Goal: Task Accomplishment & Management: Complete application form

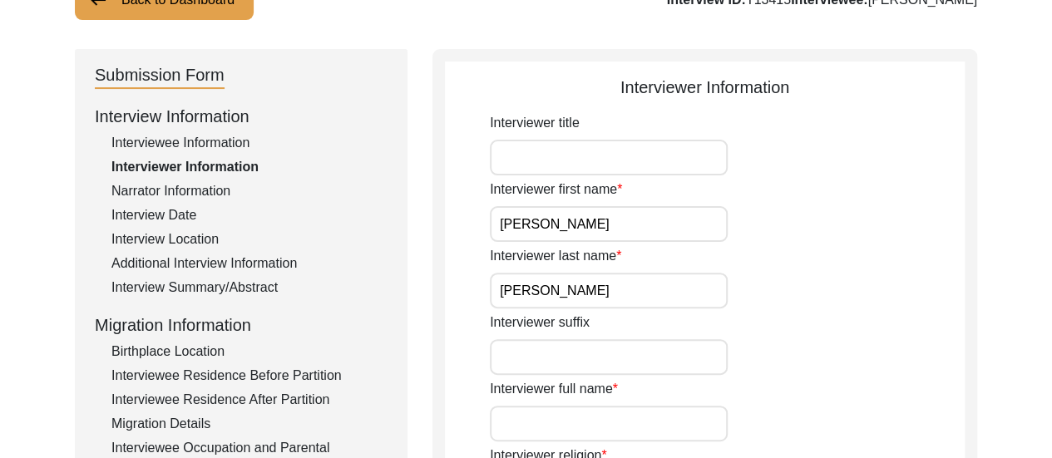
scroll to position [167, 0]
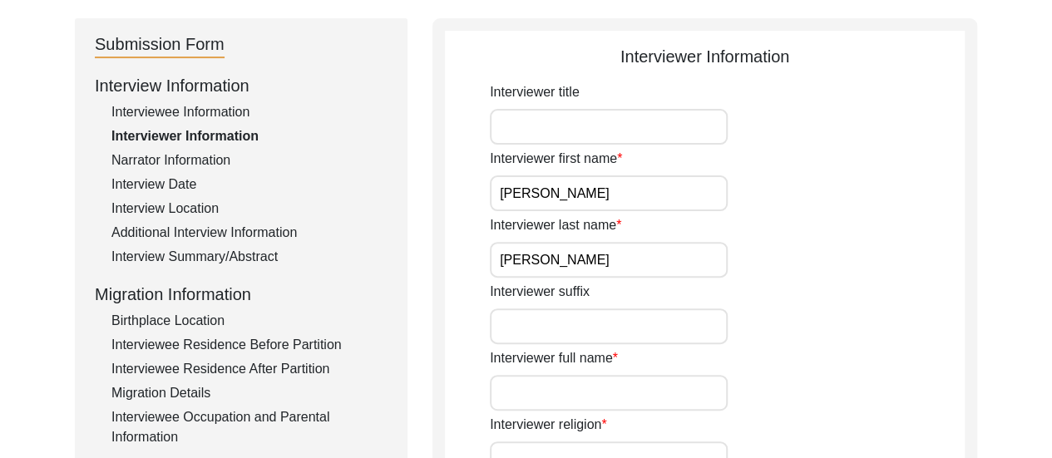
click at [650, 189] on input "[PERSON_NAME]" at bounding box center [609, 194] width 238 height 36
type input "[PERSON_NAME]"
click at [584, 252] on input "[PERSON_NAME]" at bounding box center [609, 260] width 238 height 36
type input "[PERSON_NAME]"
click at [828, 323] on div "Interviewer suffix" at bounding box center [727, 313] width 475 height 62
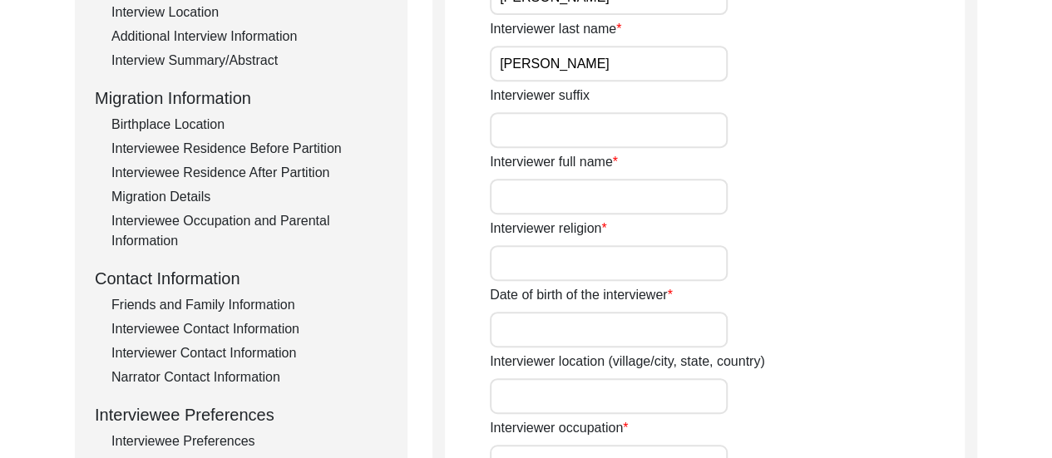
scroll to position [367, 0]
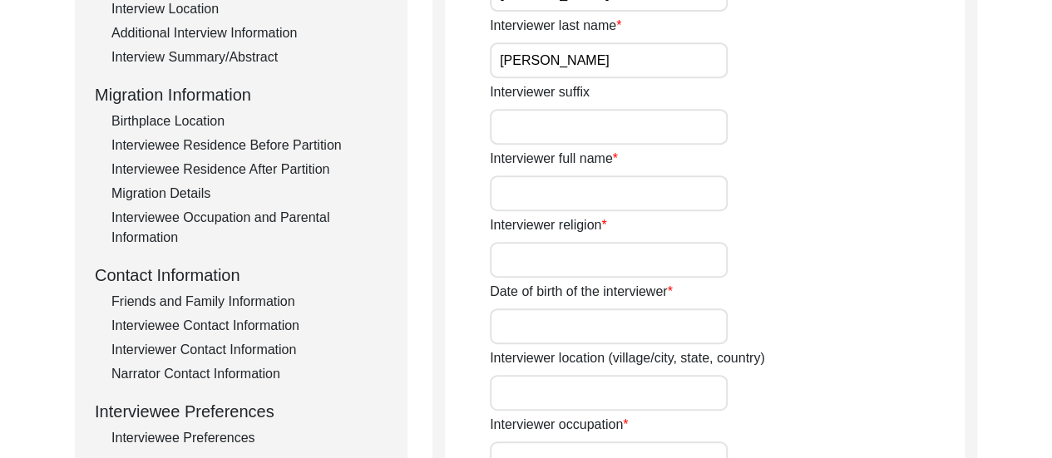
click at [607, 189] on input "Interviewer full name" at bounding box center [609, 194] width 238 height 36
type input "[PERSON_NAME]"
click at [609, 269] on input "Interviewer religion" at bounding box center [609, 260] width 238 height 36
type input "[DEMOGRAPHIC_DATA]"
click at [619, 340] on input "Date of birth of the interviewer" at bounding box center [609, 327] width 238 height 36
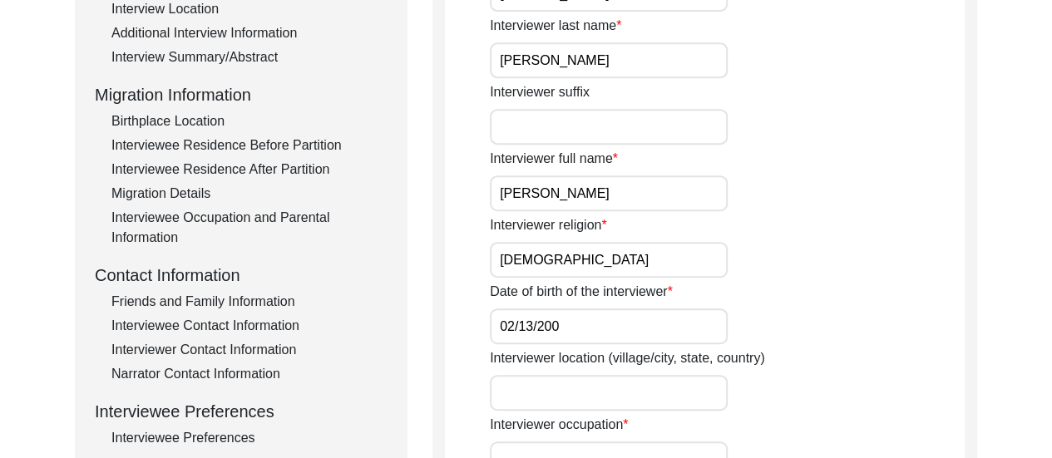
type input "[DATE]"
click at [521, 377] on input "Interviewer location (village/city, state, country)" at bounding box center [609, 393] width 238 height 36
type input "Dum Dum, [GEOGRAPHIC_DATA], [GEOGRAPHIC_DATA]"
click at [843, 330] on div "Date of birth of the interviewer [DATE]" at bounding box center [727, 313] width 475 height 62
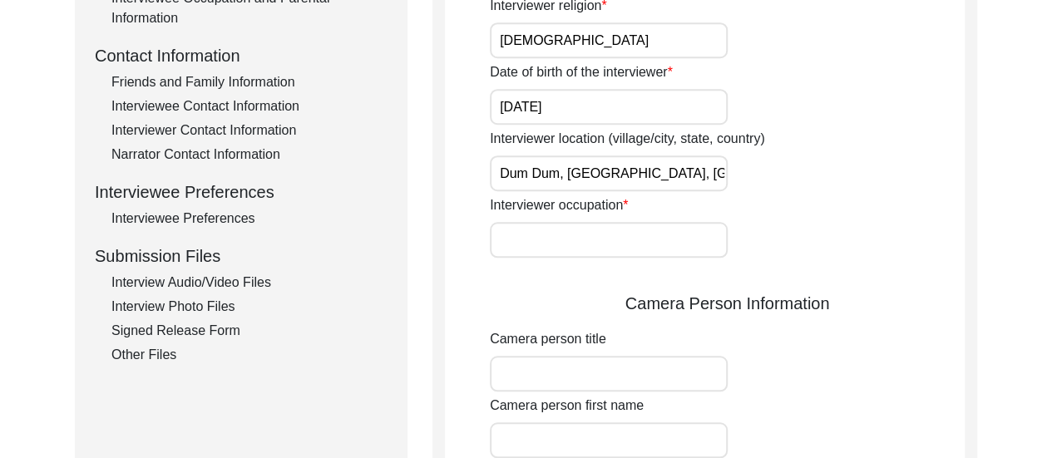
scroll to position [600, 0]
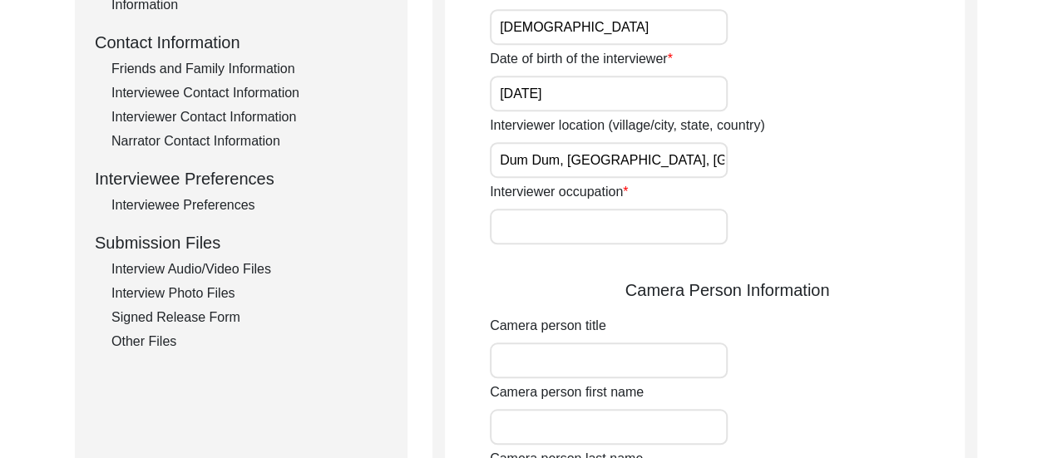
click at [655, 226] on input "Interviewer occupation" at bounding box center [609, 227] width 238 height 36
type input "Student"
click at [640, 361] on input "Camera person title" at bounding box center [609, 361] width 238 height 36
click at [644, 418] on input "Camera person first name" at bounding box center [609, 427] width 238 height 36
type input "[PERSON_NAME]"
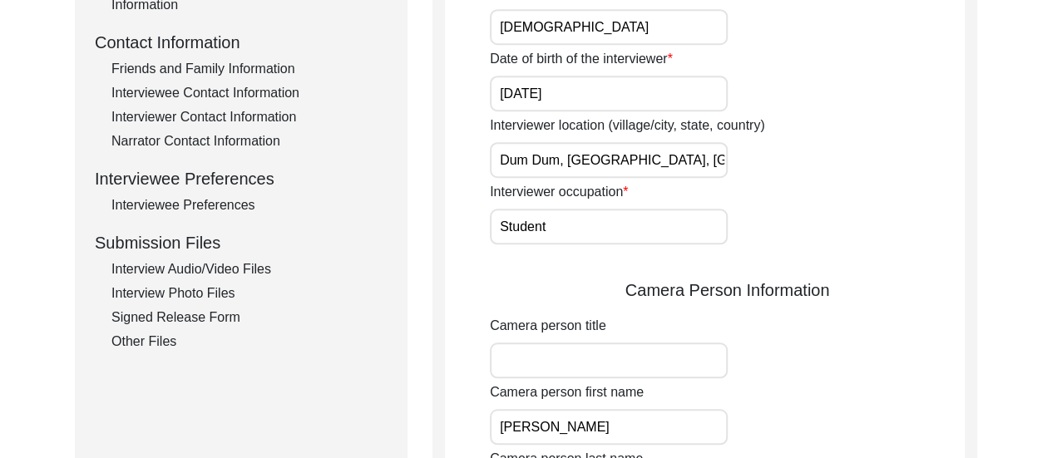
click at [857, 392] on div "Camera person first name [PERSON_NAME]" at bounding box center [727, 414] width 475 height 62
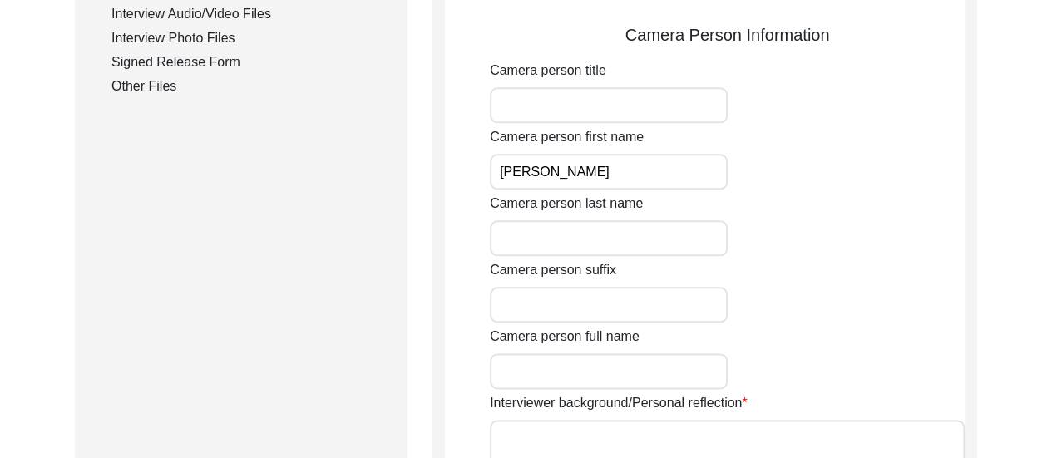
scroll to position [866, 0]
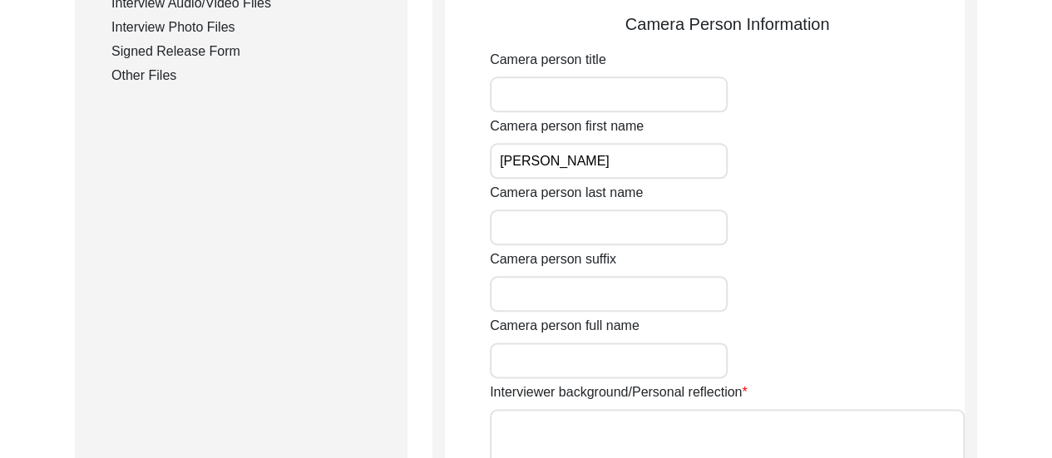
click at [586, 234] on input "Camera person last name" at bounding box center [609, 228] width 238 height 36
type input "[PERSON_NAME]"
click at [594, 373] on input "Camera person full name" at bounding box center [609, 361] width 238 height 36
type input "[PERSON_NAME]"
click at [800, 318] on div "Camera person full name [PERSON_NAME]" at bounding box center [727, 347] width 475 height 62
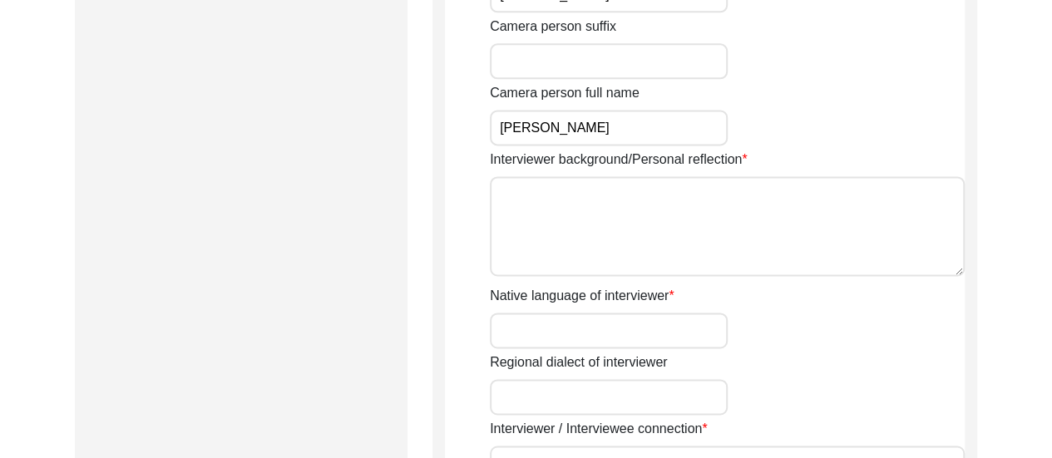
scroll to position [1132, 0]
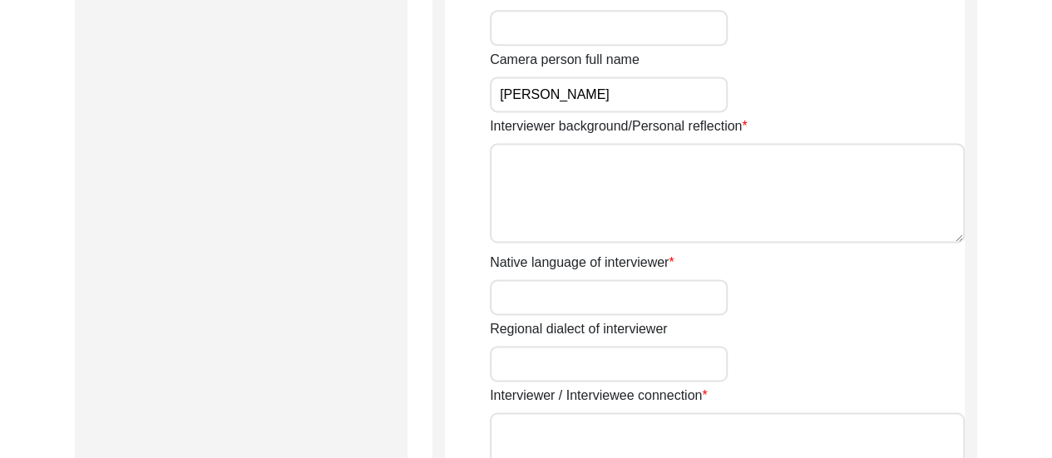
click at [635, 304] on input "Native language of interviewer" at bounding box center [609, 297] width 238 height 36
type input "Bengali"
click at [833, 339] on div "Regional dialect of interviewer" at bounding box center [727, 350] width 475 height 62
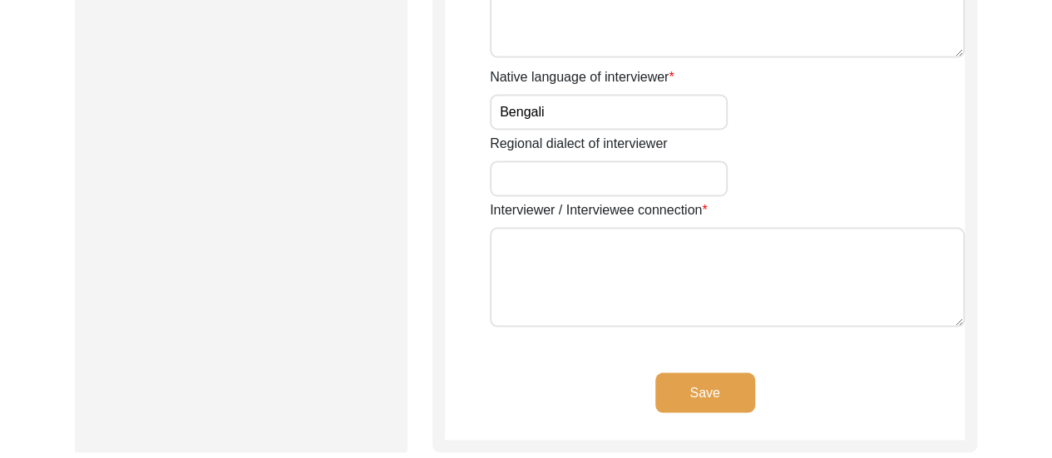
scroll to position [1332, 0]
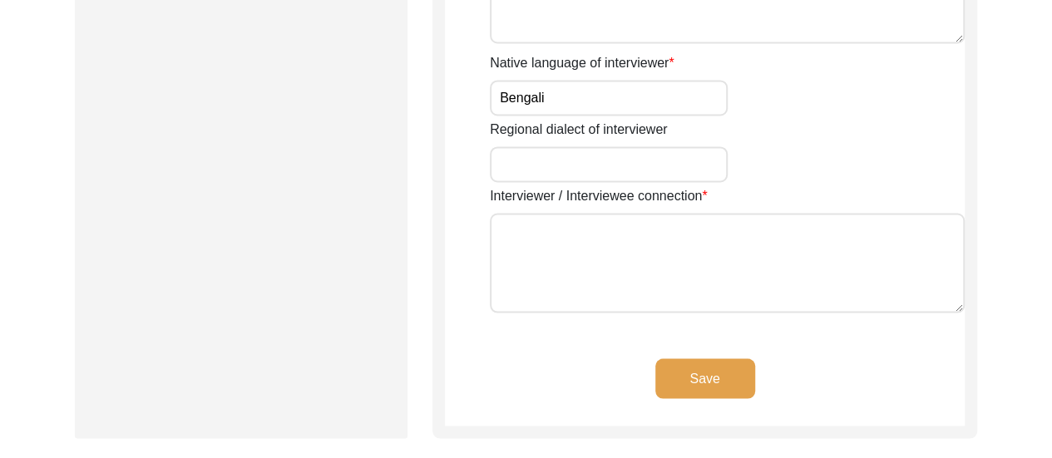
click at [677, 246] on textarea "Interviewer / Interviewee connection" at bounding box center [727, 263] width 475 height 100
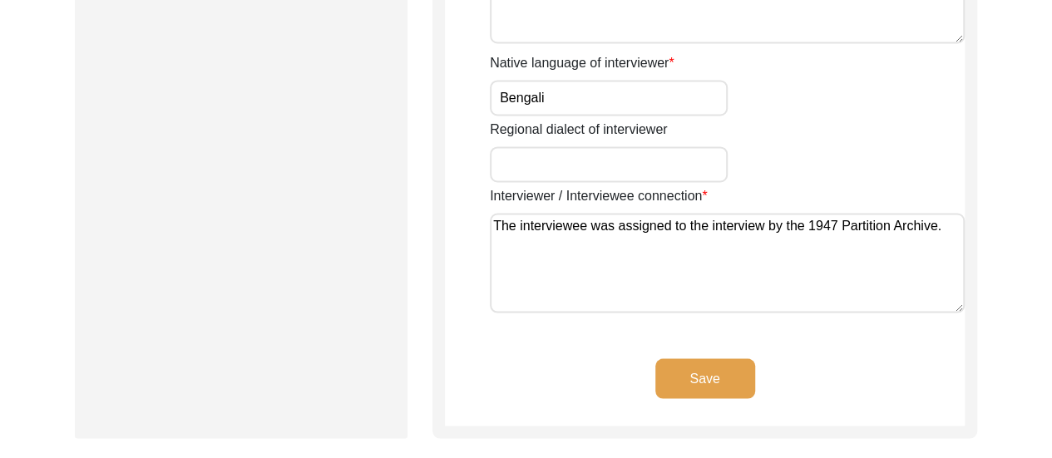
click at [822, 154] on div "Regional dialect of interviewer" at bounding box center [727, 151] width 475 height 62
click at [767, 228] on textarea "The interviewee was assigned to the interview by the 1947 Partition Archive." at bounding box center [727, 263] width 475 height 100
type textarea "The interviewee was assigned to the interviewer by the 1947 Partition Archive."
